Goal: Complete application form

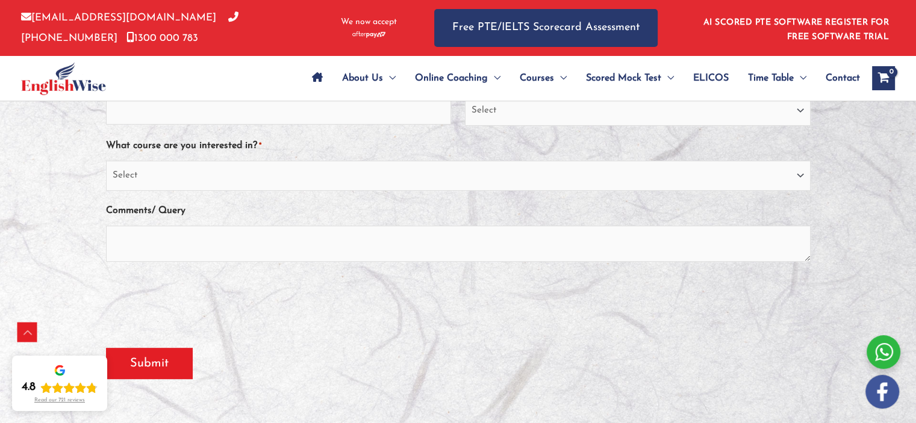
click at [345, 114] on input "Email *" at bounding box center [278, 110] width 345 height 29
type input "osteospm@gmail.com"
type input "Mathilde HERVIEUX"
type input "4385027330"
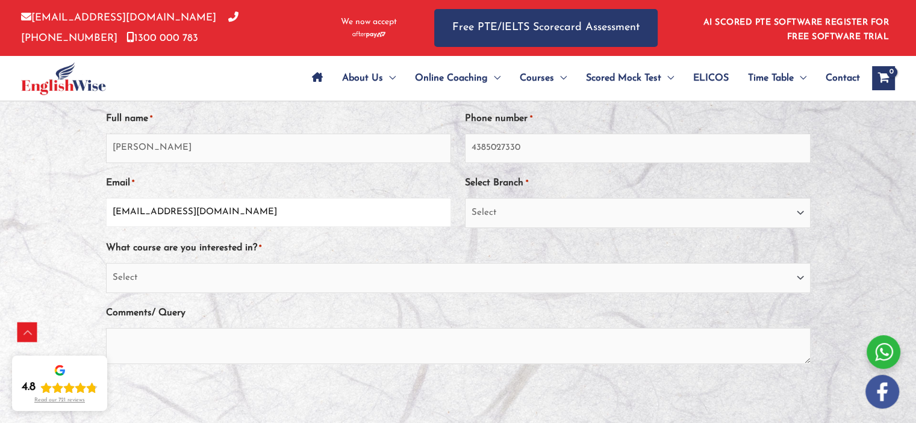
scroll to position [299, 0]
click at [552, 143] on input "4385027330" at bounding box center [637, 149] width 345 height 29
click at [511, 212] on select "Select Sydney City Center Sydney Parramatta EnglishWise Global Brisbane Gold Co…" at bounding box center [637, 214] width 345 height 30
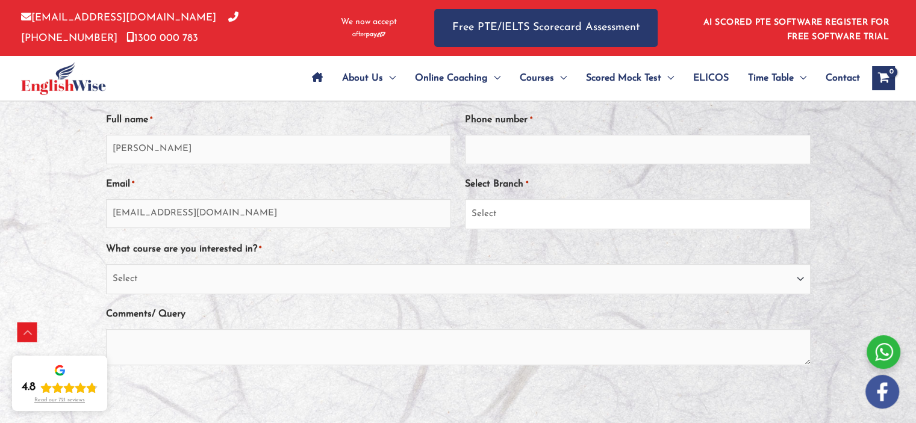
select select "EnglishWise Global Brisbane"
click at [465, 199] on select "Select Sydney City Center Sydney Parramatta EnglishWise Global Brisbane Gold Co…" at bounding box center [637, 214] width 345 height 30
click at [398, 278] on select "Select PTE NAATI IELTS OET General English" at bounding box center [458, 279] width 705 height 30
select select "OET"
click at [106, 264] on select "Select PTE NAATI IELTS OET General English" at bounding box center [458, 279] width 705 height 30
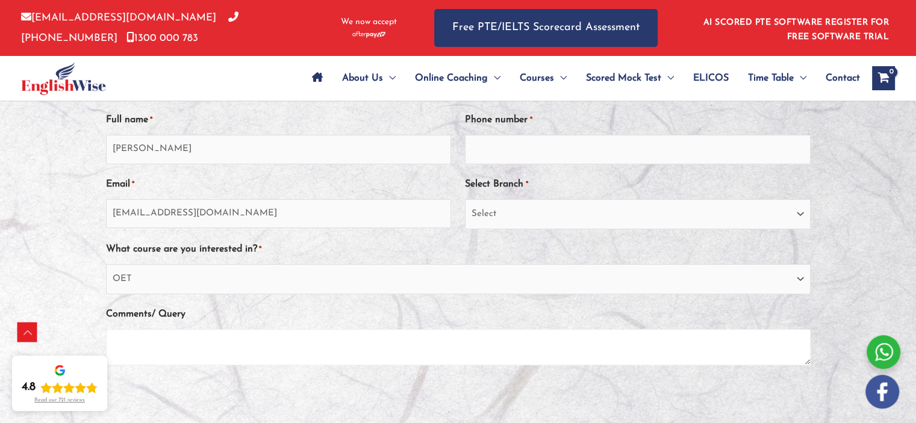
click at [231, 340] on textarea "Comments/ Query" at bounding box center [458, 347] width 705 height 36
click at [193, 349] on textarea "Hello, I have to pass he OET test (Physio) in order to have my osteopath diplom…" at bounding box center [458, 347] width 705 height 36
click at [198, 344] on textarea "Hello, I have to pass he OET test (Physio) in order to have my osteopath diplom…" at bounding box center [458, 347] width 705 height 36
click at [507, 345] on textarea "Hello, I have to pass the OET test (Physio) in order to have my osteopath diplo…" at bounding box center [458, 347] width 705 height 36
click at [375, 347] on textarea "Hello, I have to pass the OET test (Physio) in order to have my osteopath diplo…" at bounding box center [458, 347] width 705 height 36
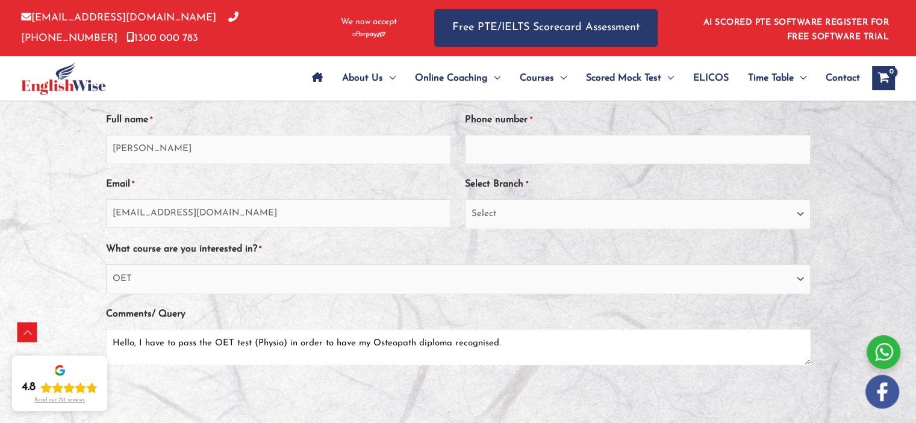
click at [513, 344] on textarea "Hello, I have to pass the OET test (Physio) in order to have my Osteopath diplo…" at bounding box center [458, 347] width 705 height 36
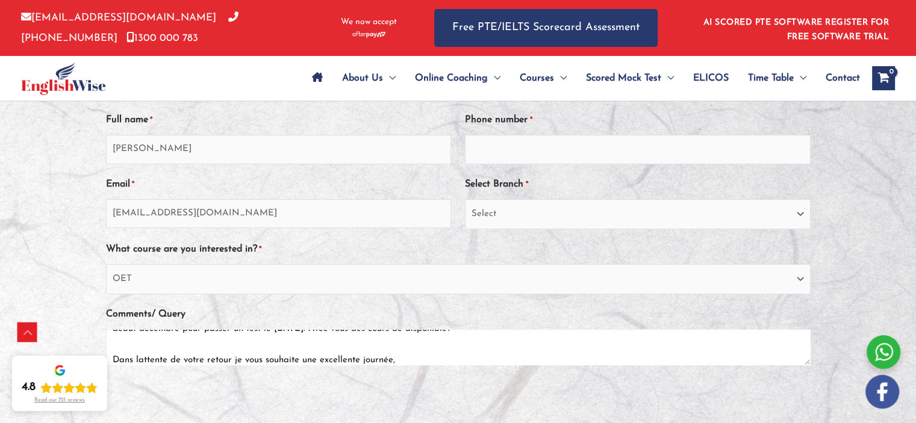
scroll to position [46, 0]
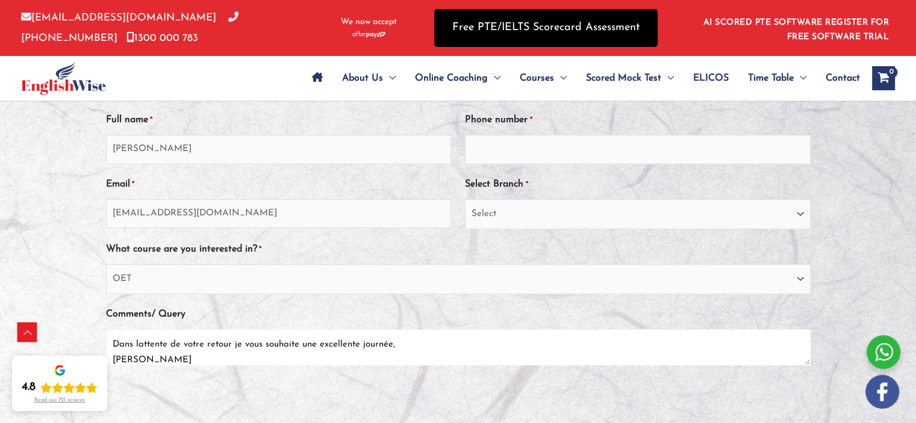
type textarea "Hello, I have to pass the OET test (Physio) in order to have my Osteopath diplo…"
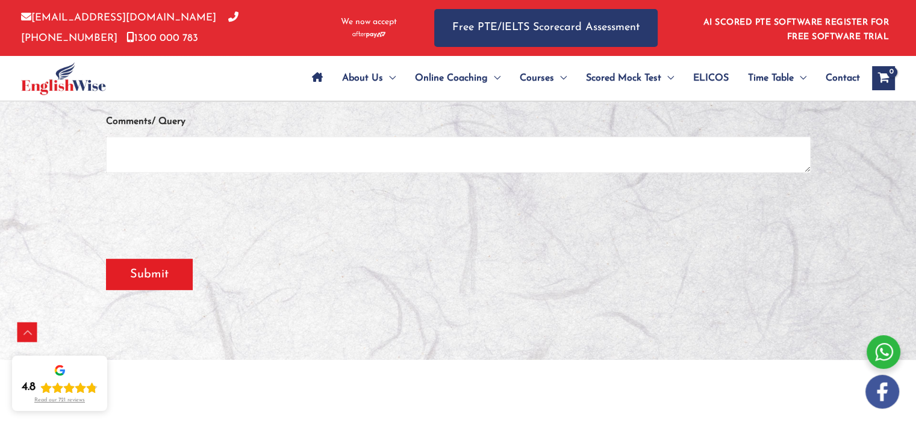
scroll to position [0, 0]
paste textarea "Hello, I need to take the OET test (Physio) in order to have my Osteopath diplo…"
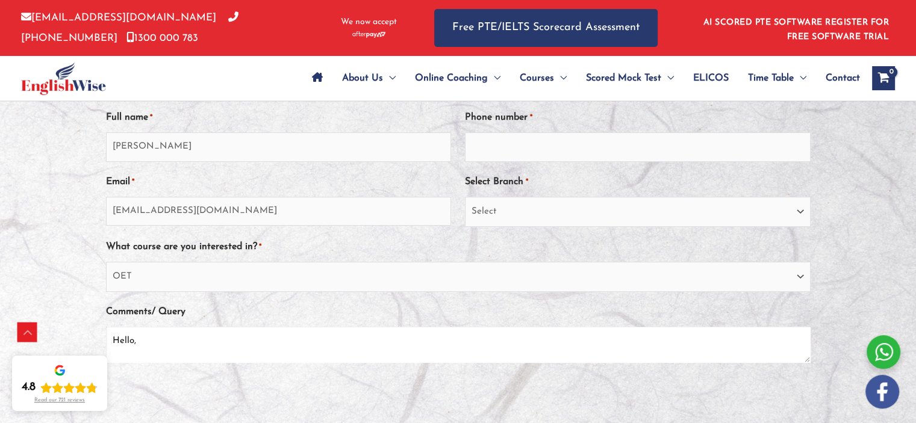
scroll to position [299, 0]
type textarea "Hello, I need to take the OET test (Physio) in order to have my Osteopath diplo…"
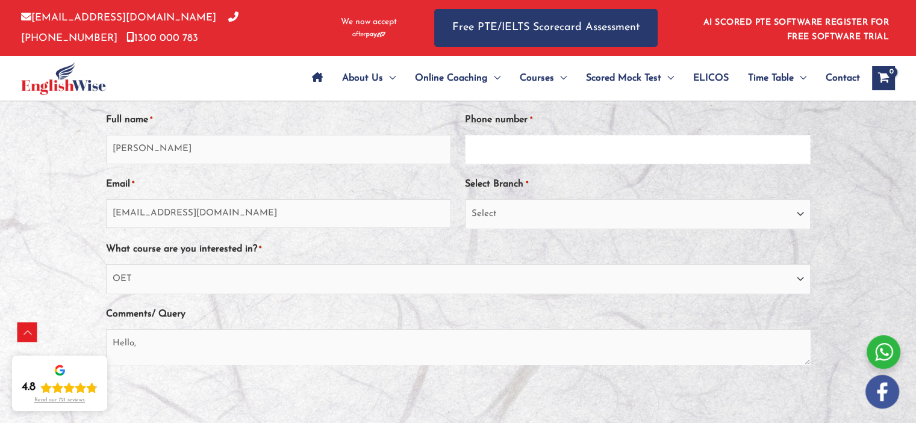
click at [495, 149] on input "Phone number *" at bounding box center [637, 149] width 345 height 29
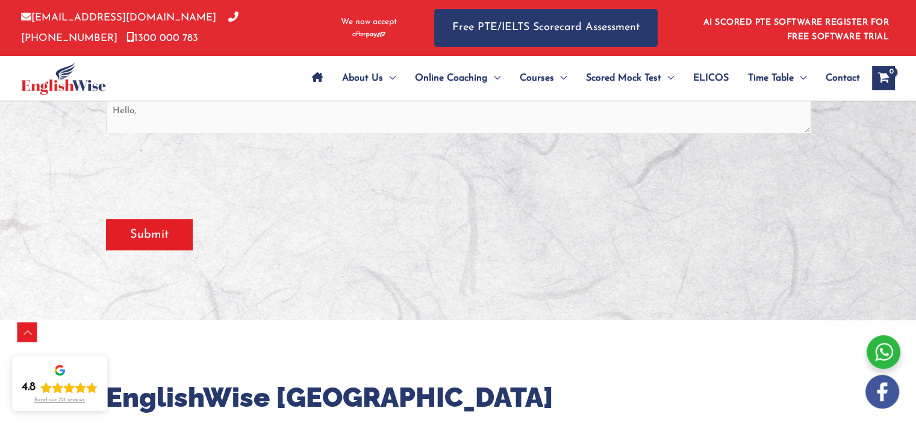
scroll to position [530, 0]
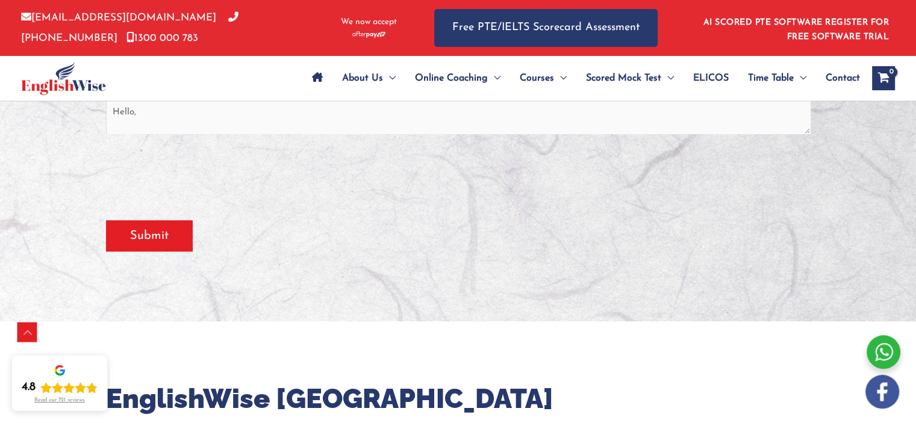
type input "450405338"
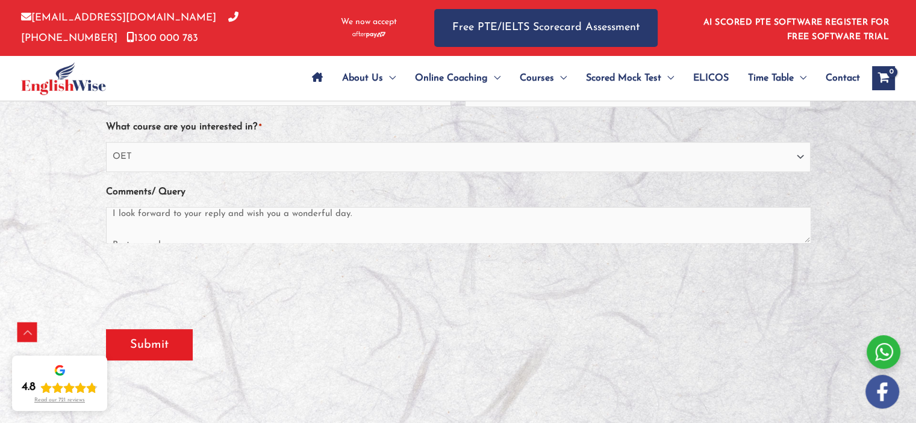
scroll to position [119, 0]
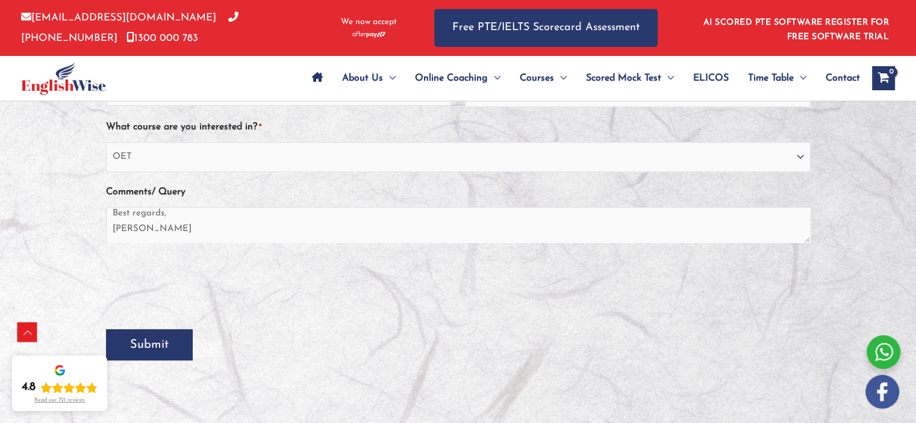
click at [142, 341] on input "Submit" at bounding box center [149, 344] width 87 height 31
